Goal: Transaction & Acquisition: Download file/media

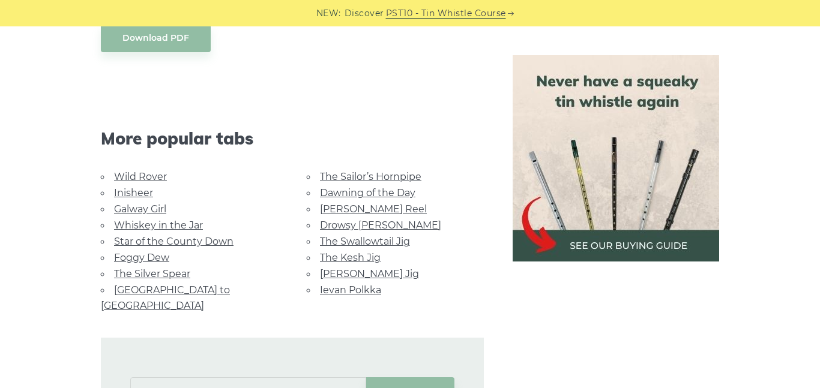
scroll to position [747, 0]
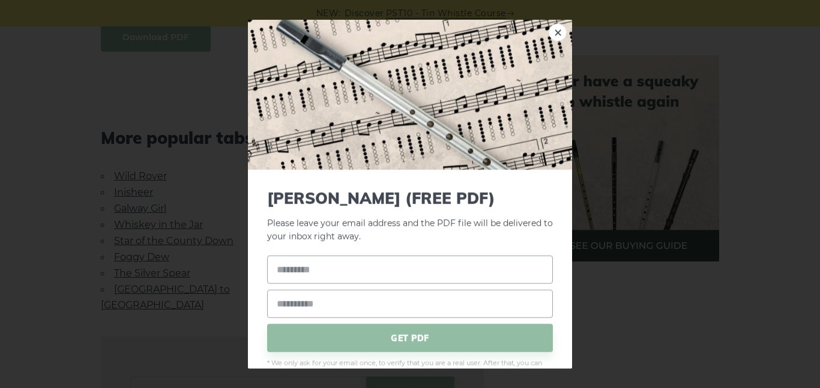
click at [159, 47] on body "NEW: Discover PST10 - Tin Whistle Course Lessons Fingering Charts Tabs & Notes …" at bounding box center [410, 201] width 820 height 1896
click at [383, 270] on input "text" at bounding box center [410, 270] width 286 height 28
type input "*"
type input "******"
click at [340, 302] on input "email" at bounding box center [410, 304] width 286 height 28
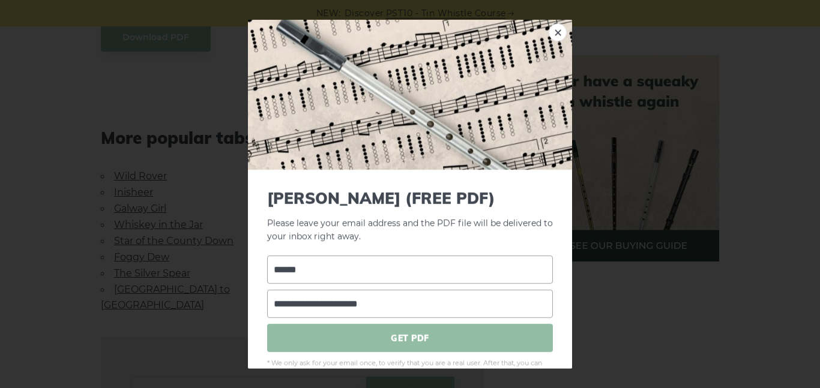
type input "**********"
click at [364, 346] on span "GET PDF" at bounding box center [410, 338] width 286 height 28
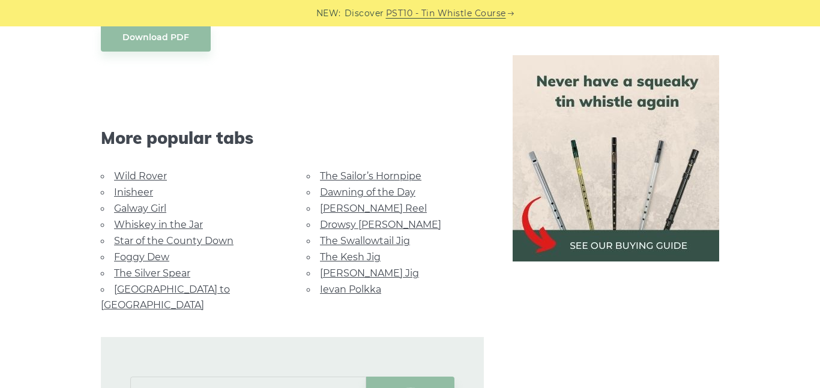
click at [373, 228] on link "Drowsy [PERSON_NAME]" at bounding box center [380, 224] width 121 height 11
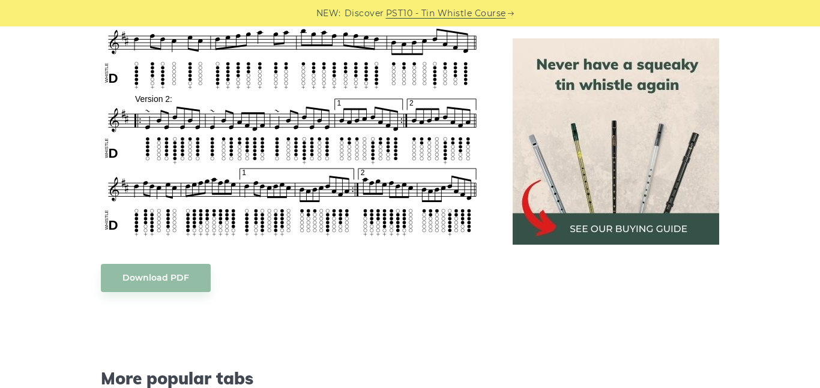
scroll to position [548, 0]
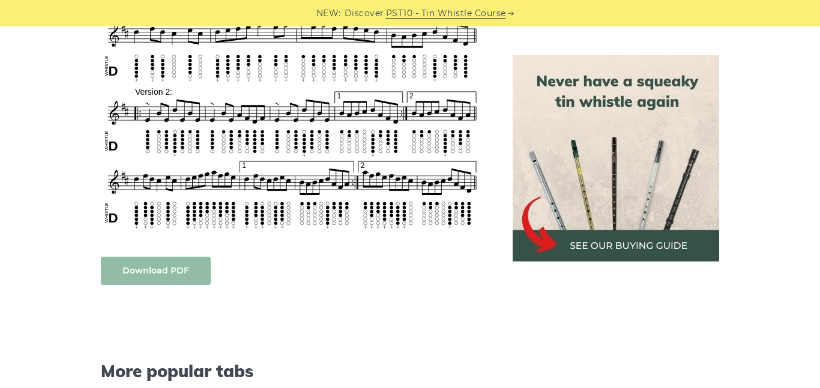
click at [165, 262] on link "Download PDF" at bounding box center [156, 271] width 110 height 28
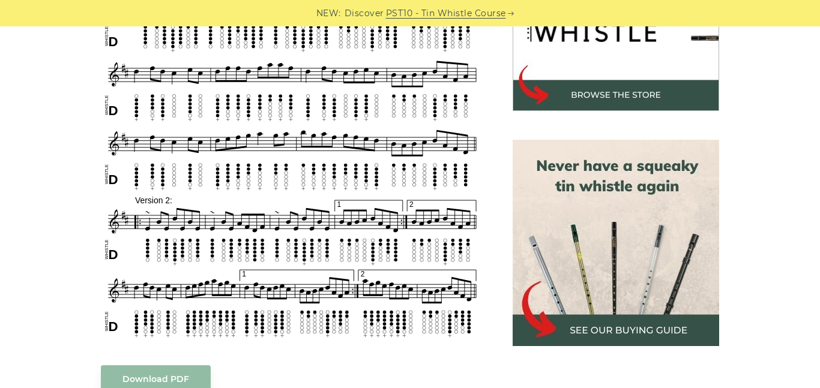
scroll to position [390, 0]
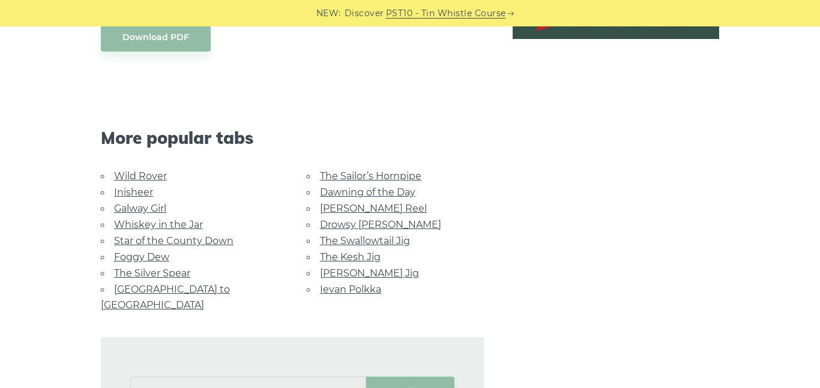
scroll to position [747, 0]
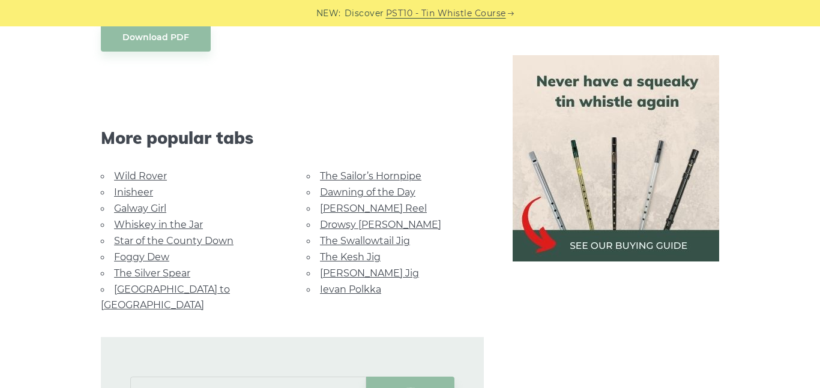
click at [155, 270] on link "The Silver Spear" at bounding box center [152, 273] width 76 height 11
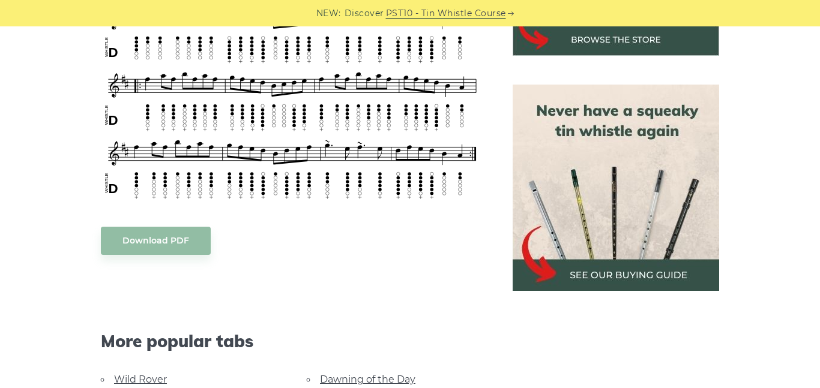
scroll to position [495, 0]
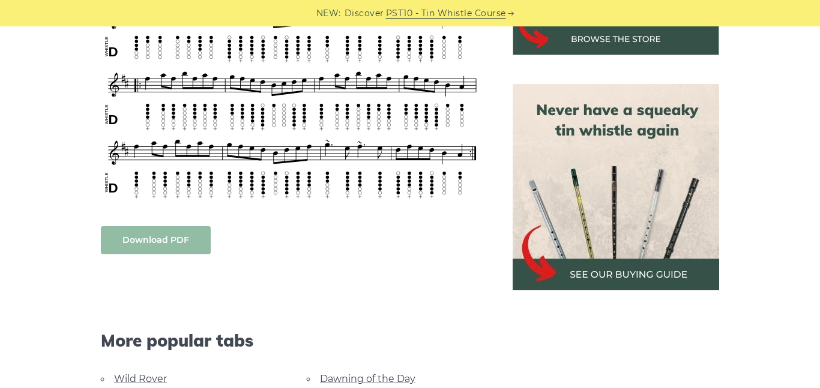
click at [154, 237] on link "Download PDF" at bounding box center [156, 240] width 110 height 28
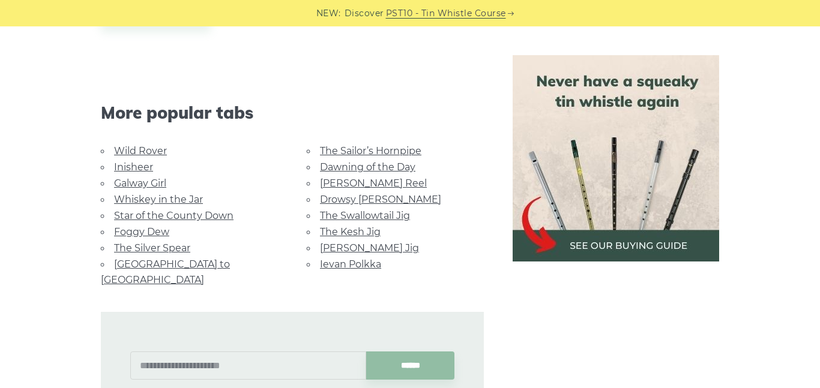
scroll to position [774, 0]
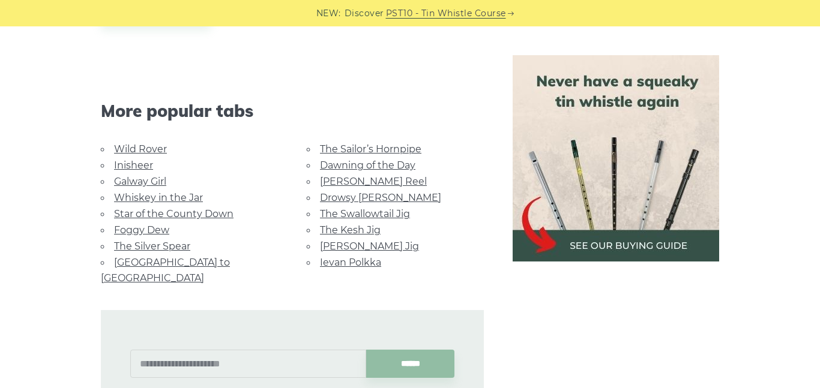
click at [351, 184] on link "[PERSON_NAME] Reel" at bounding box center [373, 181] width 107 height 11
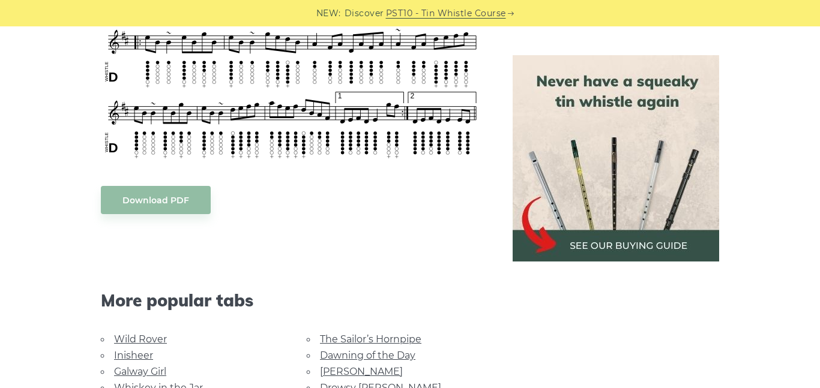
scroll to position [570, 0]
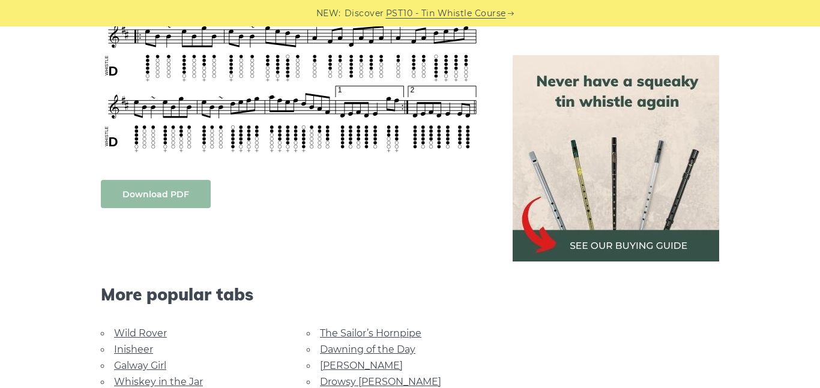
click at [127, 206] on link "Download PDF" at bounding box center [156, 194] width 110 height 28
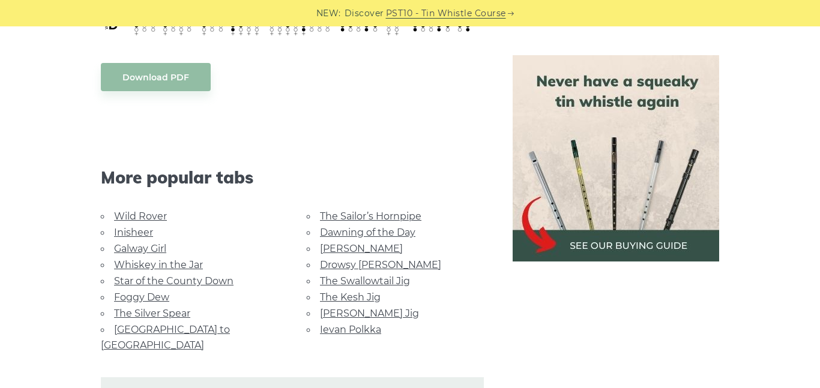
scroll to position [690, 0]
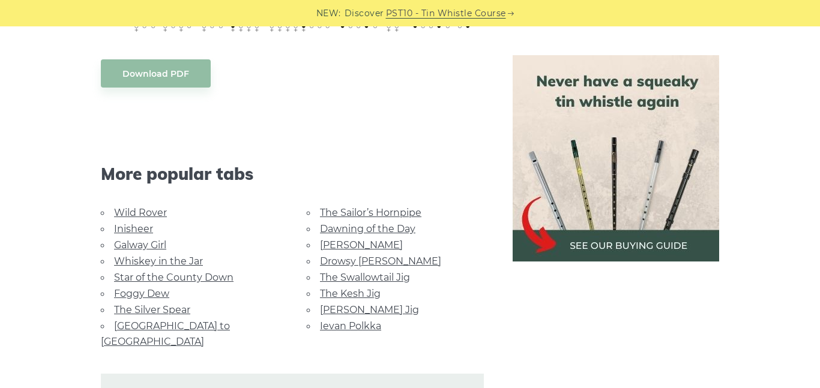
click at [348, 296] on link "The Kesh Jig" at bounding box center [350, 293] width 61 height 11
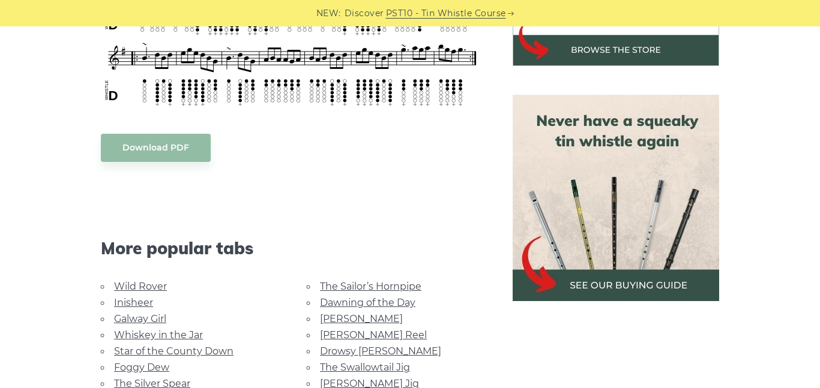
scroll to position [486, 0]
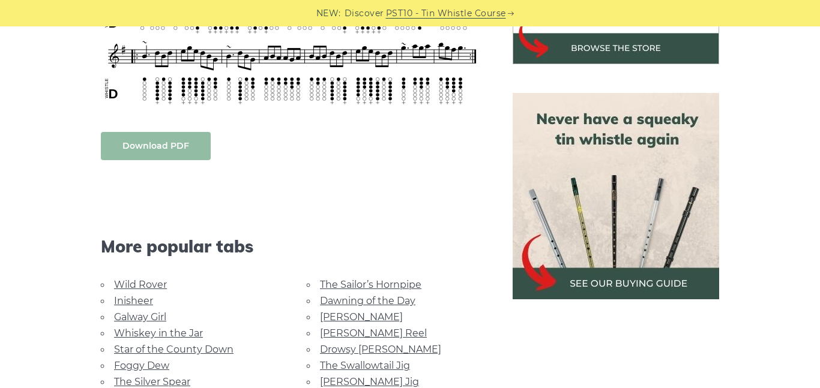
click at [166, 152] on link "Download PDF" at bounding box center [156, 146] width 110 height 28
